Goal: Find specific page/section: Find specific page/section

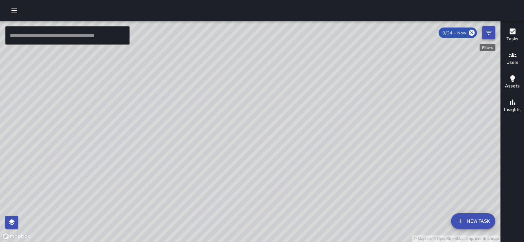
click at [261, 31] on icon "Filters" at bounding box center [488, 33] width 6 height 4
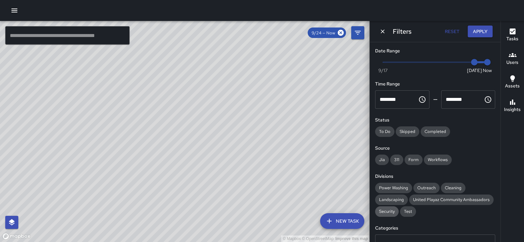
click at [261, 154] on span "Security" at bounding box center [387, 211] width 24 height 6
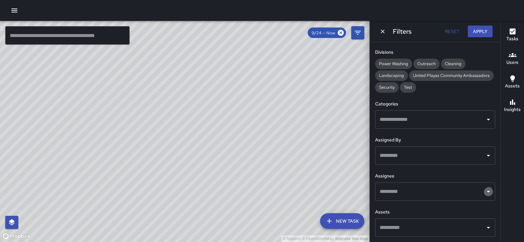
click at [261, 154] on icon "Open" at bounding box center [488, 191] width 8 height 8
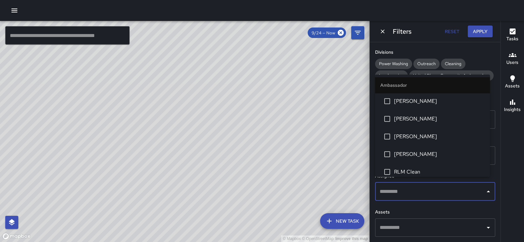
scroll to position [178, 0]
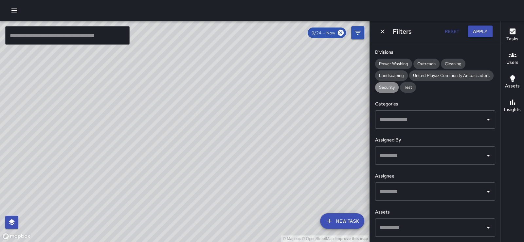
click at [261, 84] on span "Security" at bounding box center [387, 87] width 24 height 6
click at [261, 154] on icon "Open" at bounding box center [488, 191] width 8 height 8
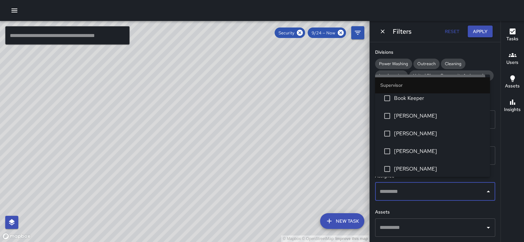
click at [261, 84] on span "[PERSON_NAME]" at bounding box center [439, 81] width 91 height 8
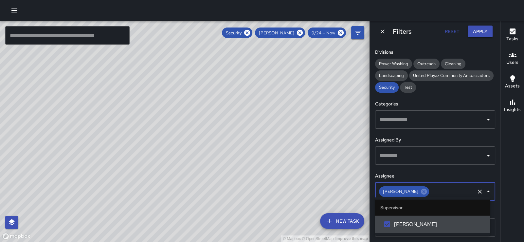
scroll to position [0, 0]
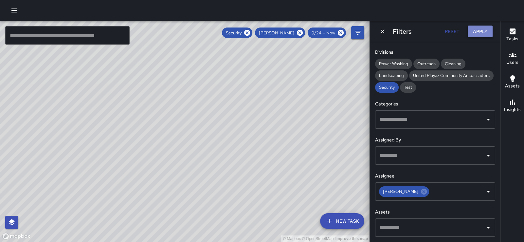
click at [261, 28] on button "Apply" at bounding box center [479, 32] width 25 height 12
